Goal: Task Accomplishment & Management: Manage account settings

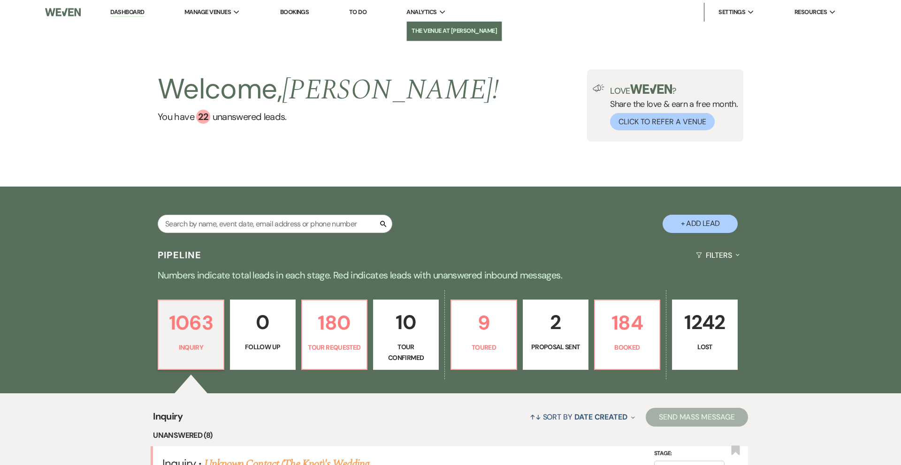
click at [427, 37] on link "The Venue at [PERSON_NAME]" at bounding box center [454, 31] width 95 height 19
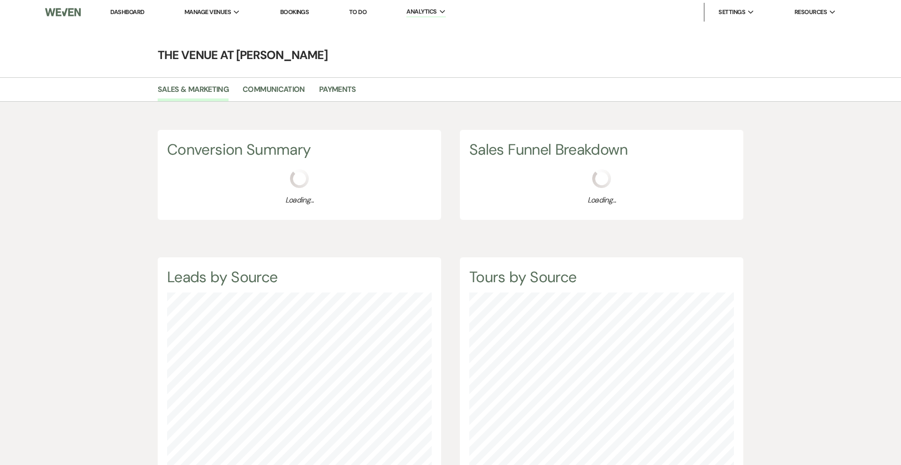
scroll to position [465, 901]
click at [333, 91] on link "Payments" at bounding box center [337, 92] width 37 height 18
select select "2025"
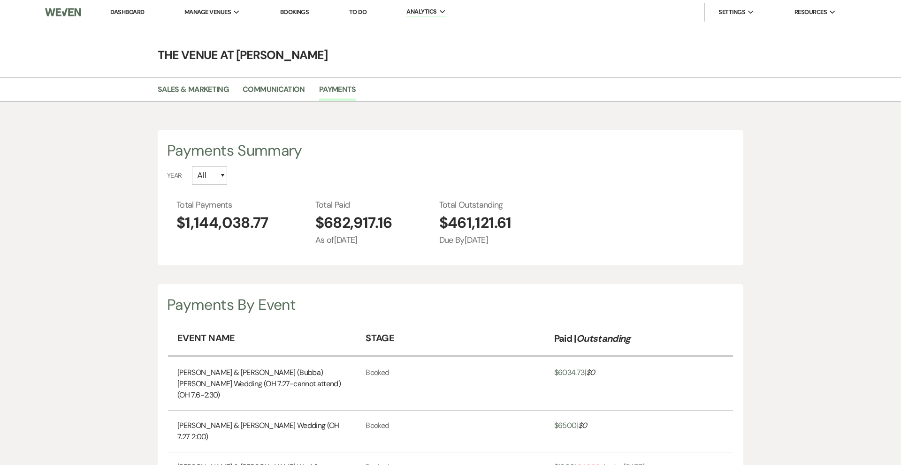
click at [125, 6] on li "Dashboard" at bounding box center [127, 12] width 43 height 19
click at [125, 12] on link "Dashboard" at bounding box center [127, 12] width 34 height 8
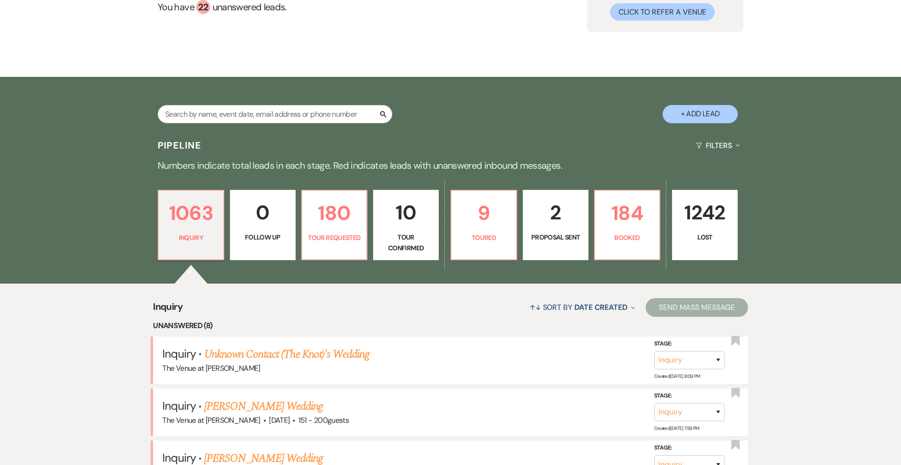
scroll to position [125, 0]
